Goal: Use online tool/utility: Use online tool/utility

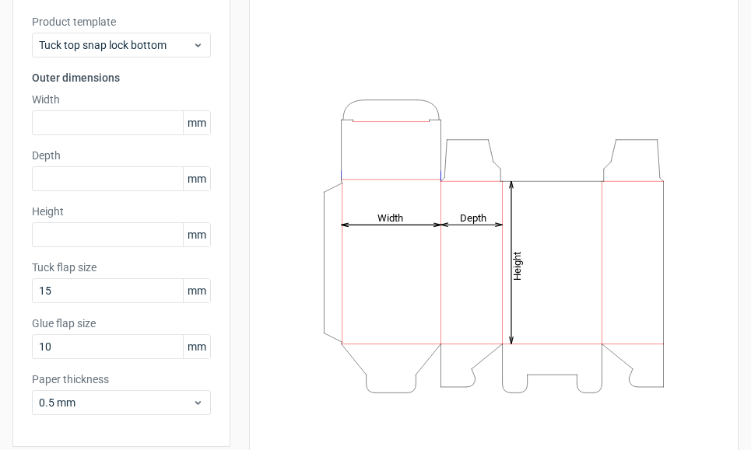
scroll to position [96, 0]
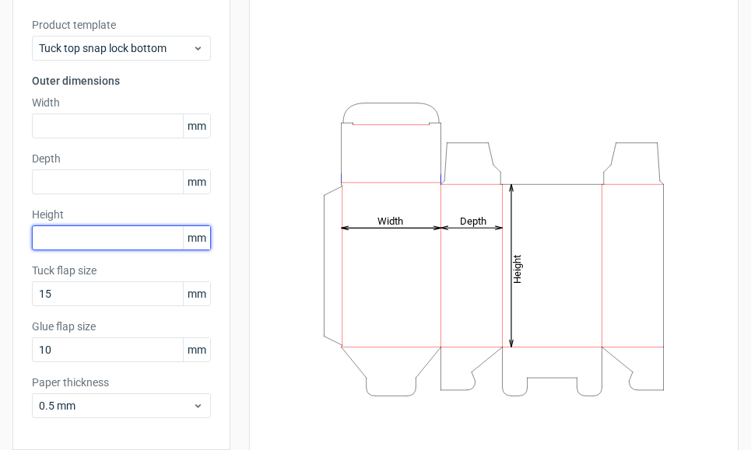
click at [128, 231] on input "text" at bounding box center [121, 238] width 179 height 25
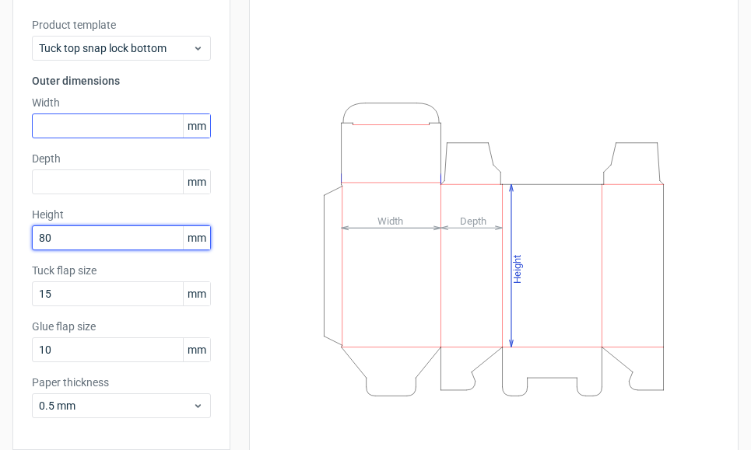
type input "80"
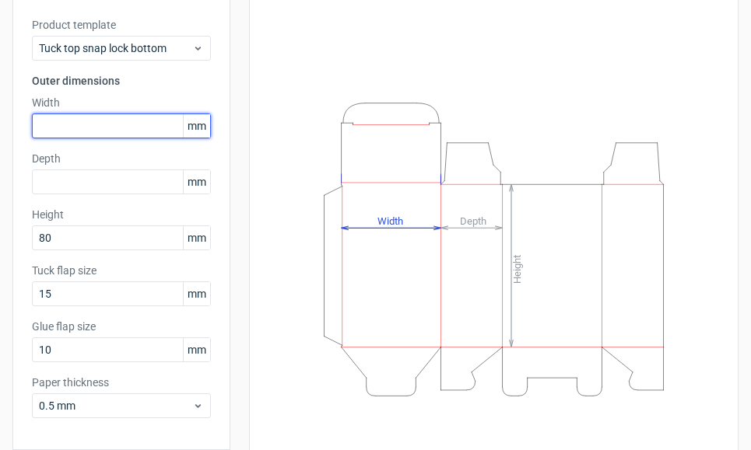
click at [119, 127] on input "text" at bounding box center [121, 126] width 179 height 25
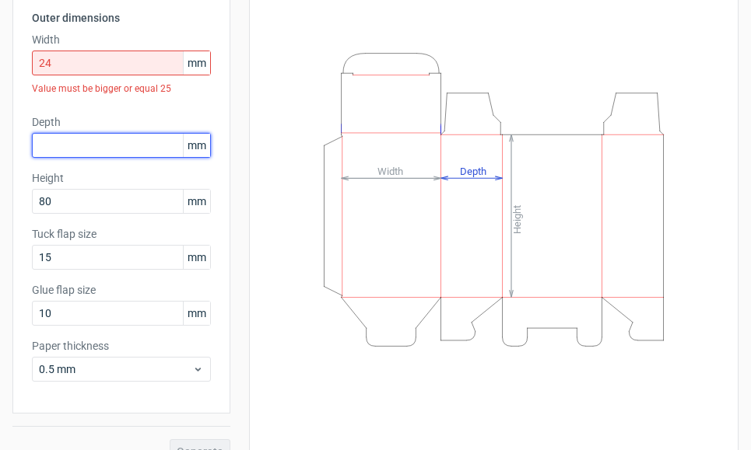
click at [99, 127] on div "Depth mm" at bounding box center [121, 136] width 179 height 44
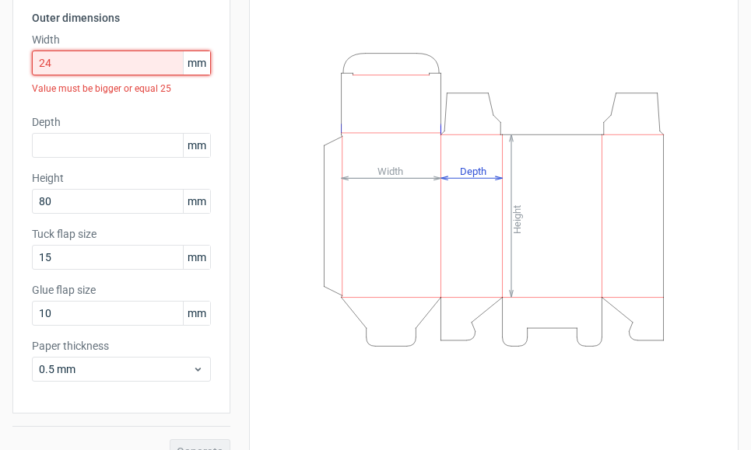
click at [99, 72] on input "24" at bounding box center [121, 63] width 179 height 25
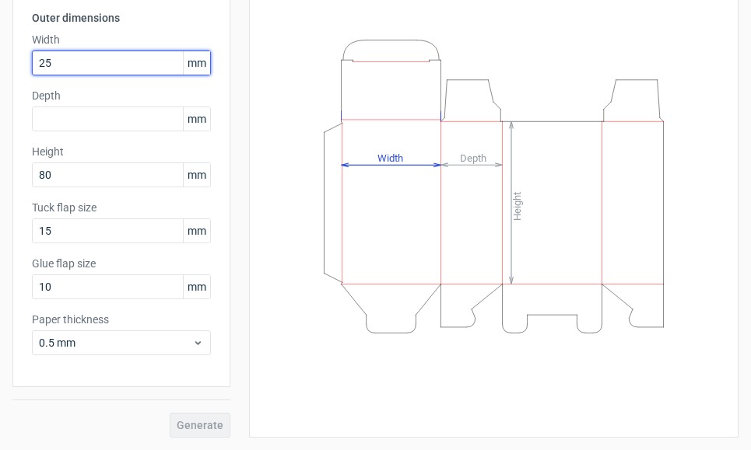
type input "2"
type input "80"
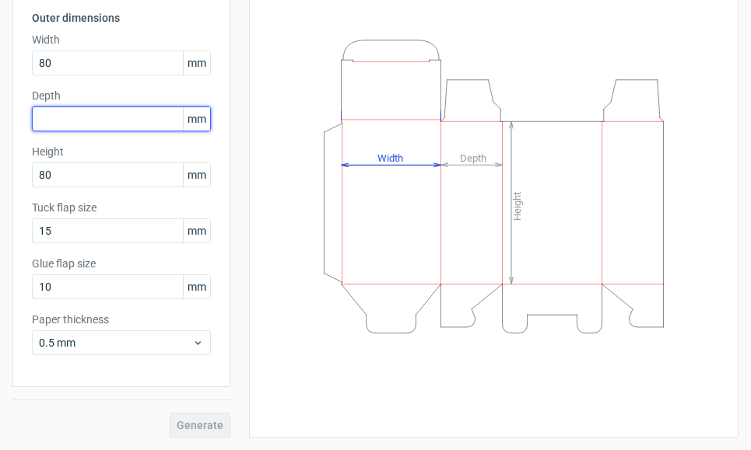
click at [69, 126] on input "text" at bounding box center [121, 119] width 179 height 25
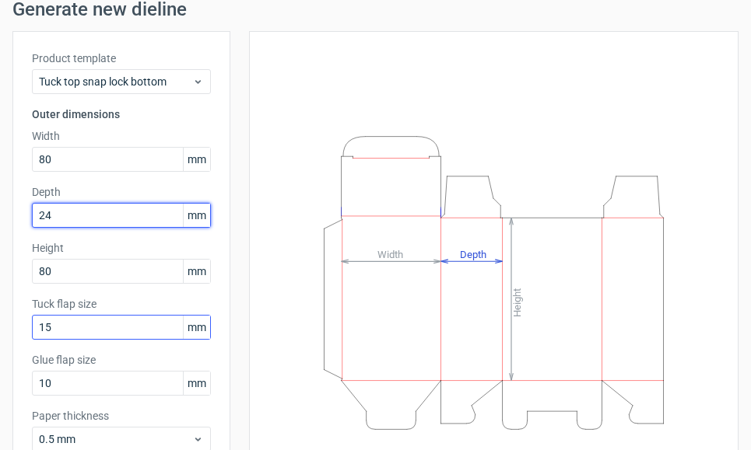
scroll to position [0, 0]
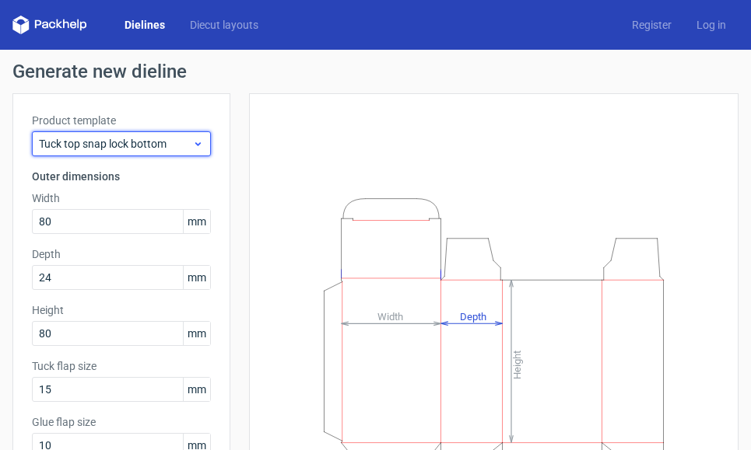
click at [142, 148] on span "Tuck top snap lock bottom" at bounding box center [115, 144] width 153 height 16
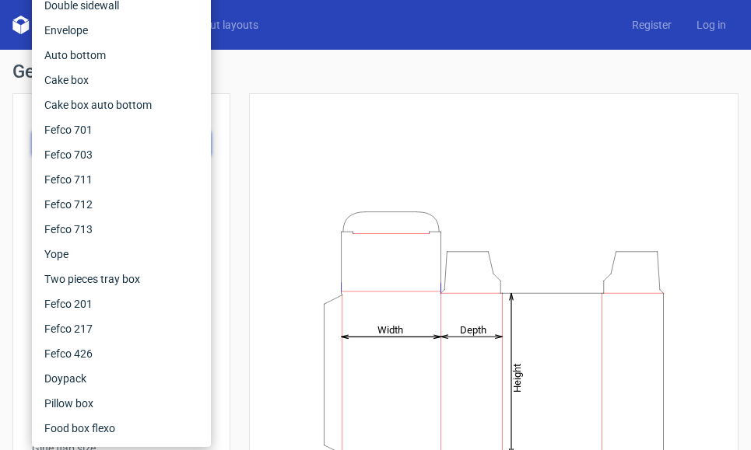
click at [243, 231] on div "Height Depth Width" at bounding box center [484, 358] width 508 height 530
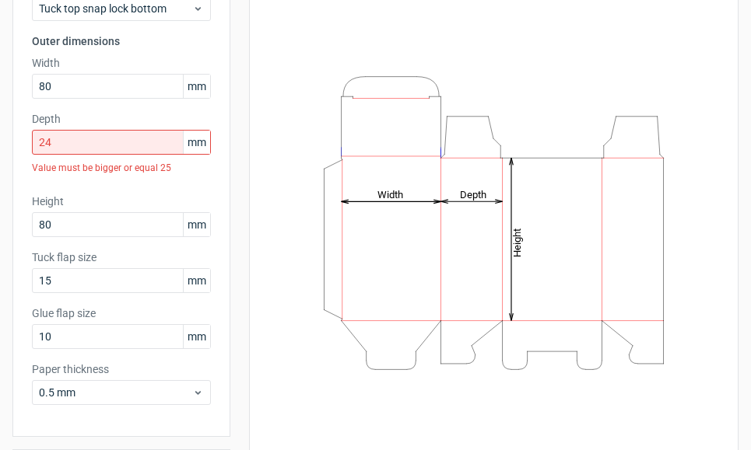
scroll to position [139, 0]
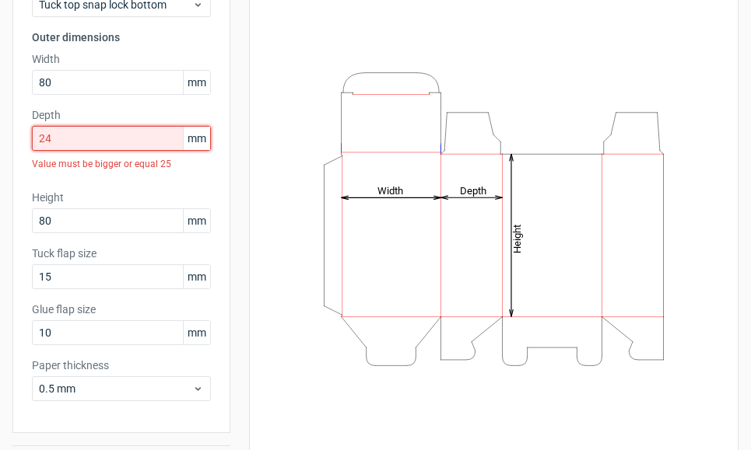
click at [152, 149] on input "24" at bounding box center [121, 138] width 179 height 25
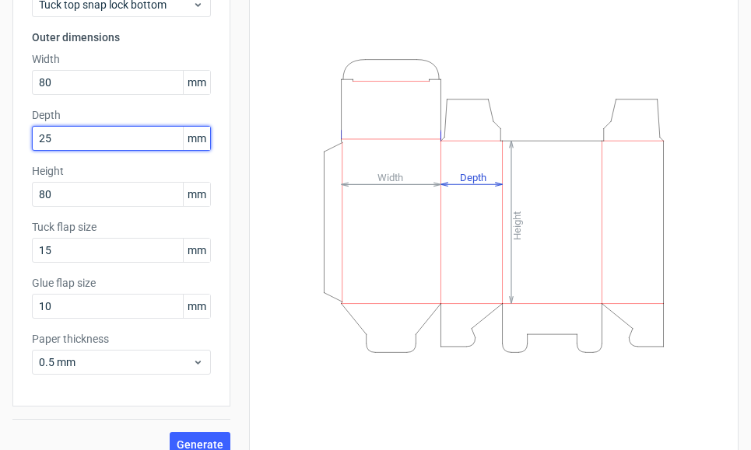
type input "25"
click at [170, 433] on button "Generate" at bounding box center [200, 445] width 61 height 25
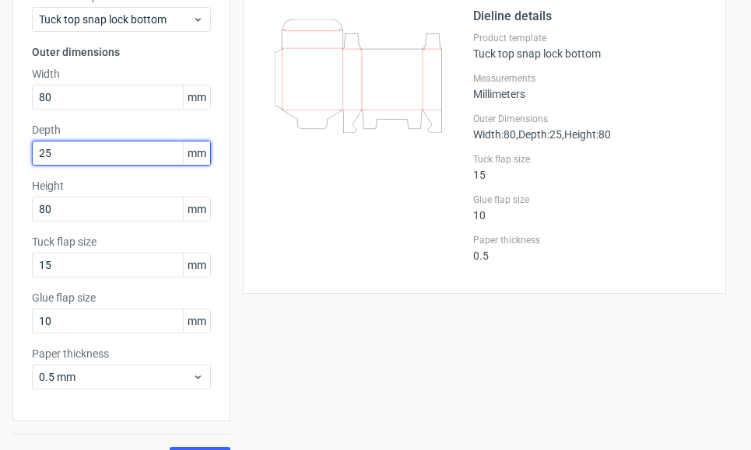
scroll to position [159, 0]
